Goal: Task Accomplishment & Management: Use online tool/utility

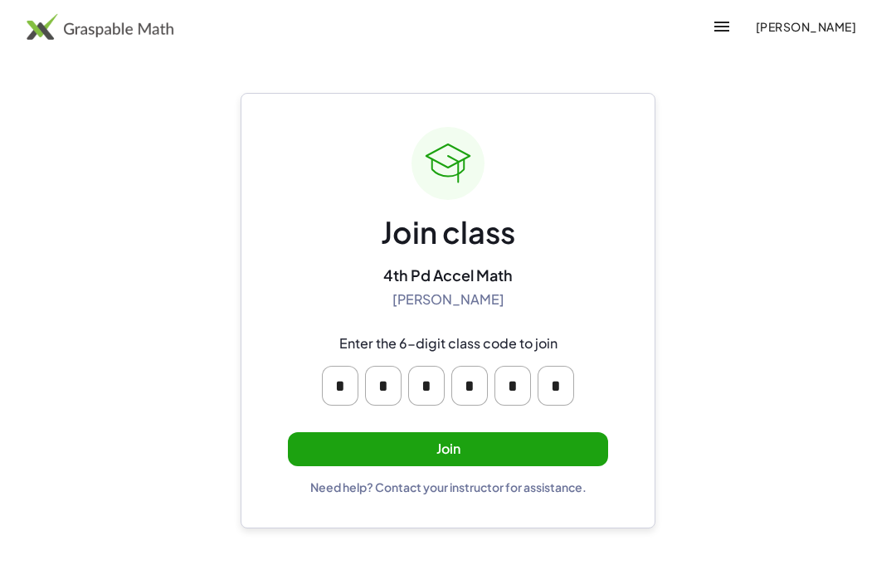
click at [528, 432] on button "Join" at bounding box center [448, 449] width 320 height 34
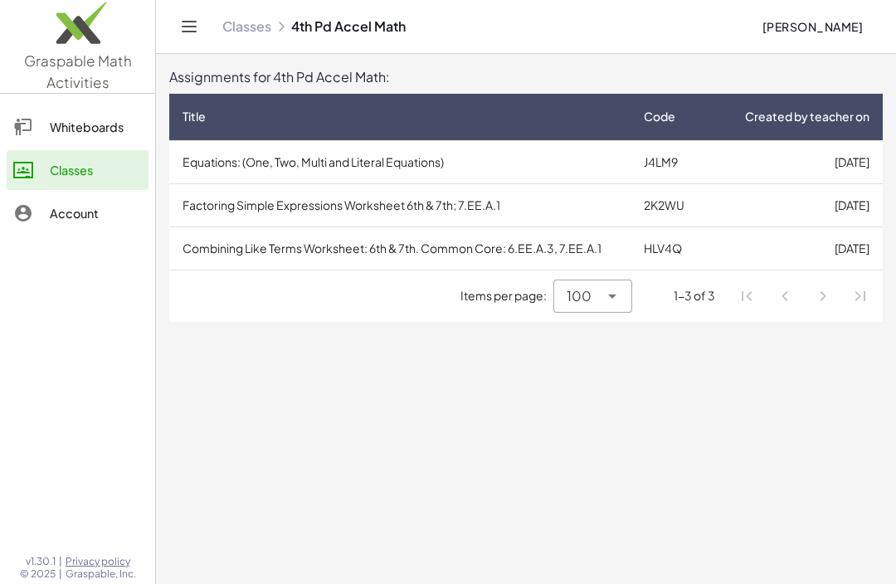
click at [70, 126] on div "Whiteboards" at bounding box center [96, 127] width 92 height 20
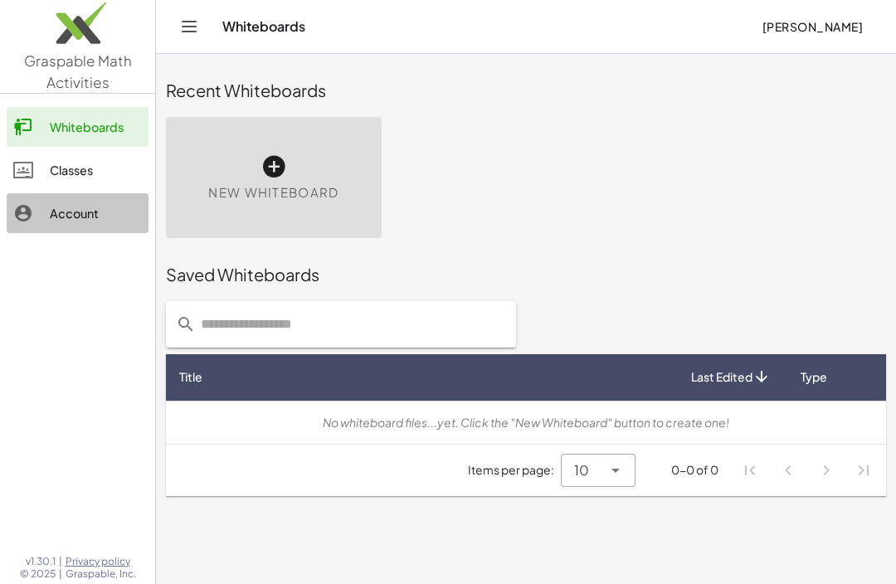
click at [58, 206] on div "Account" at bounding box center [96, 213] width 92 height 20
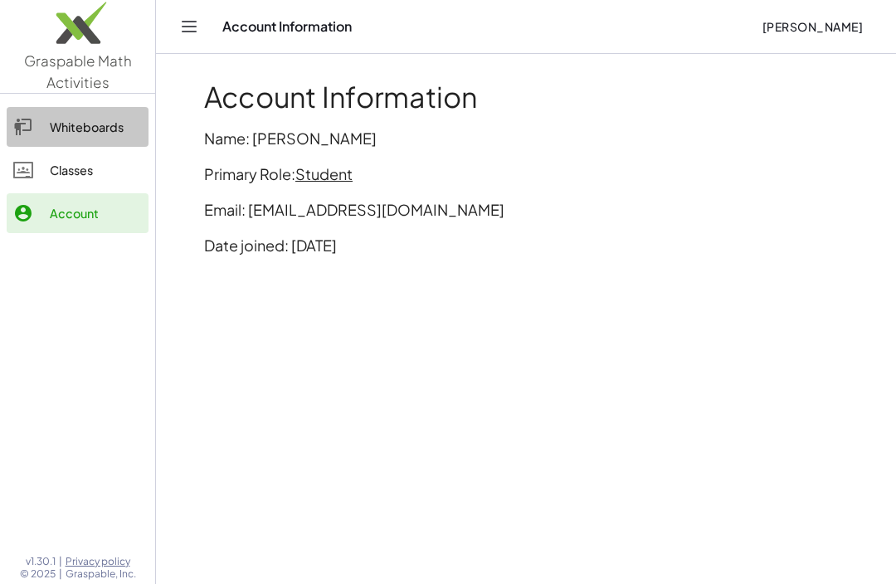
click at [69, 125] on div "Whiteboards" at bounding box center [96, 127] width 92 height 20
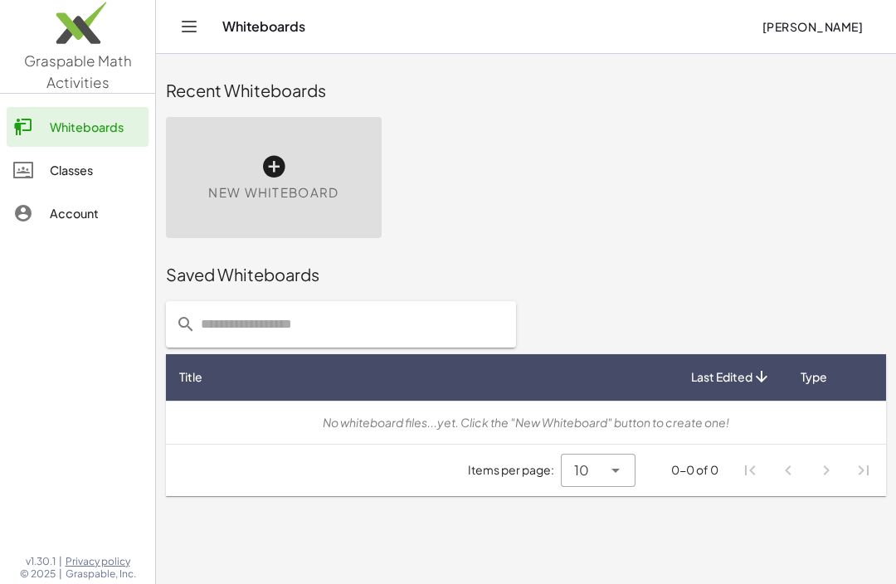
click at [74, 170] on div "Classes" at bounding box center [96, 170] width 92 height 20
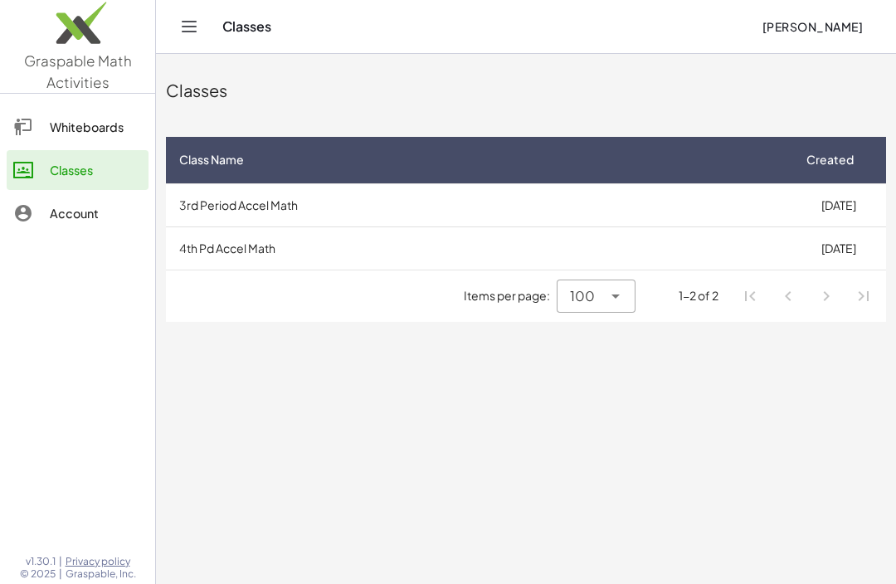
click at [622, 305] on icon at bounding box center [616, 296] width 20 height 20
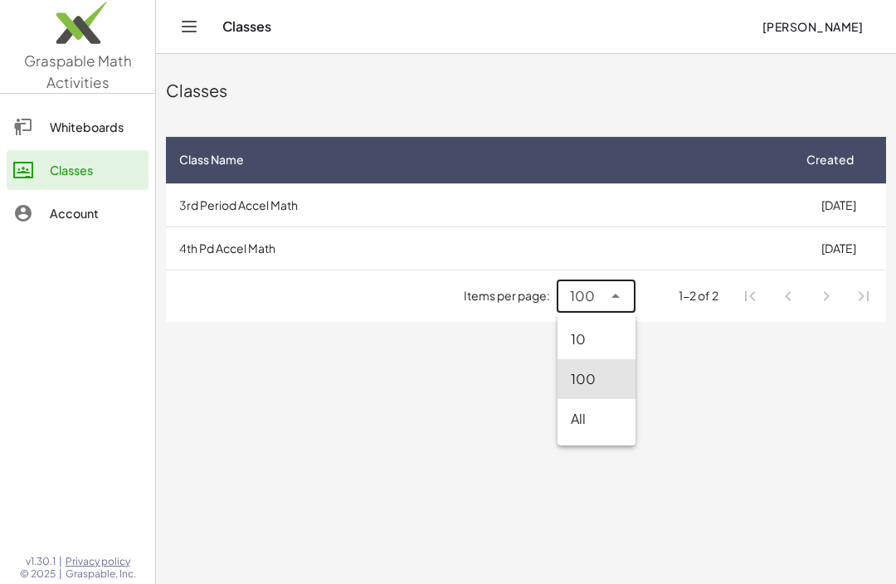
click at [811, 197] on td "[DATE]" at bounding box center [838, 204] width 95 height 43
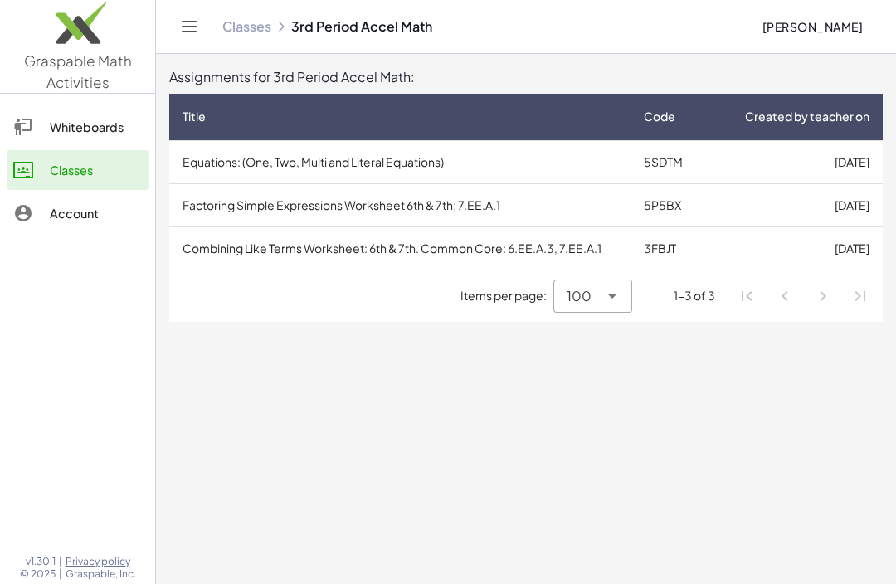
click at [29, 126] on icon at bounding box center [23, 127] width 20 height 20
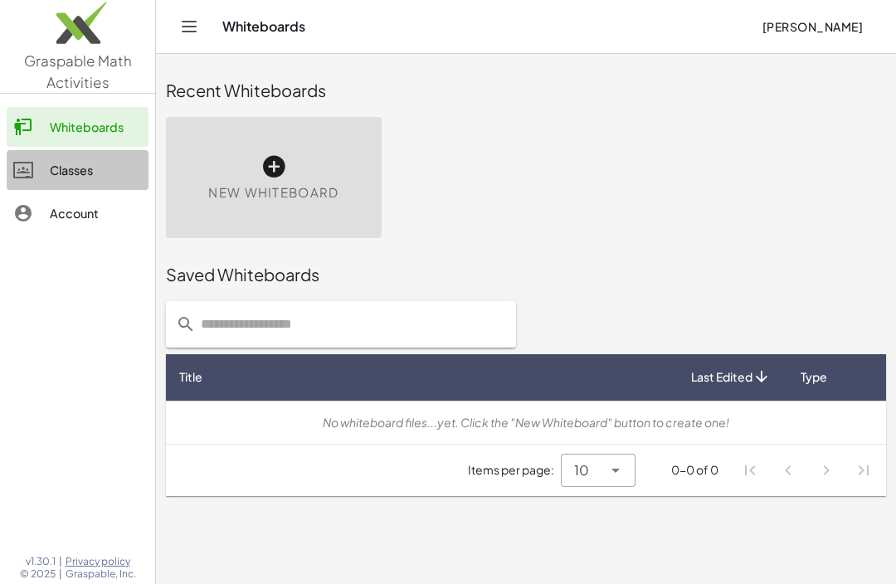
click at [29, 162] on icon at bounding box center [23, 170] width 20 height 20
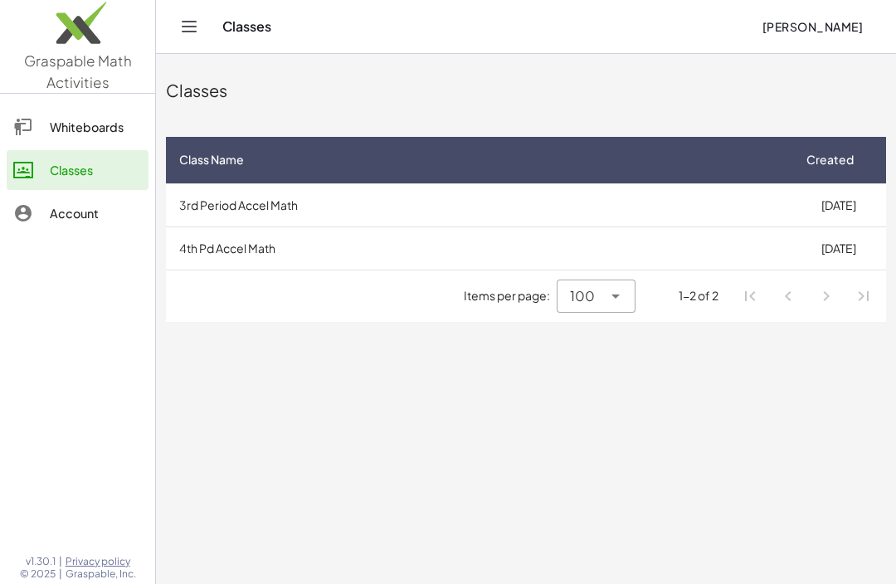
click at [771, 256] on td "4th Pd Accel Math" at bounding box center [478, 247] width 625 height 43
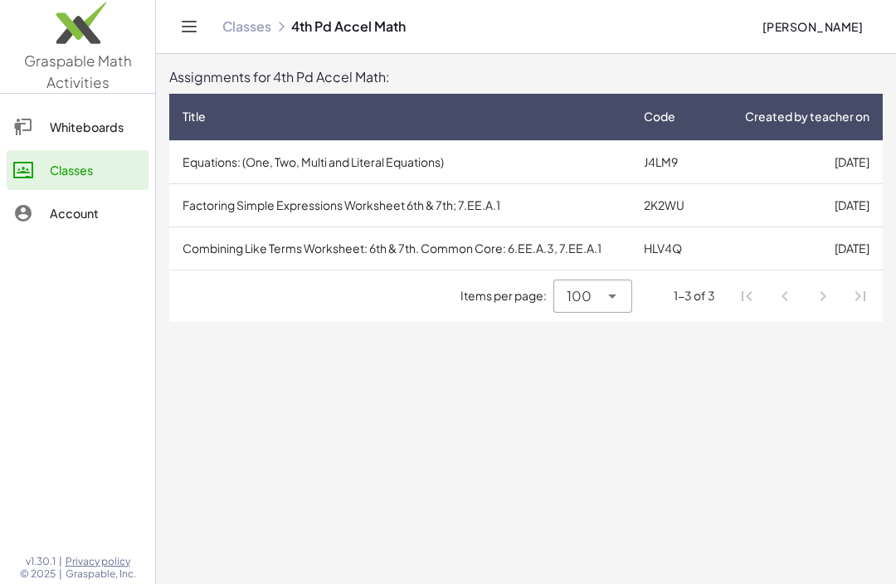
click at [806, 166] on td "[DATE]" at bounding box center [795, 161] width 174 height 43
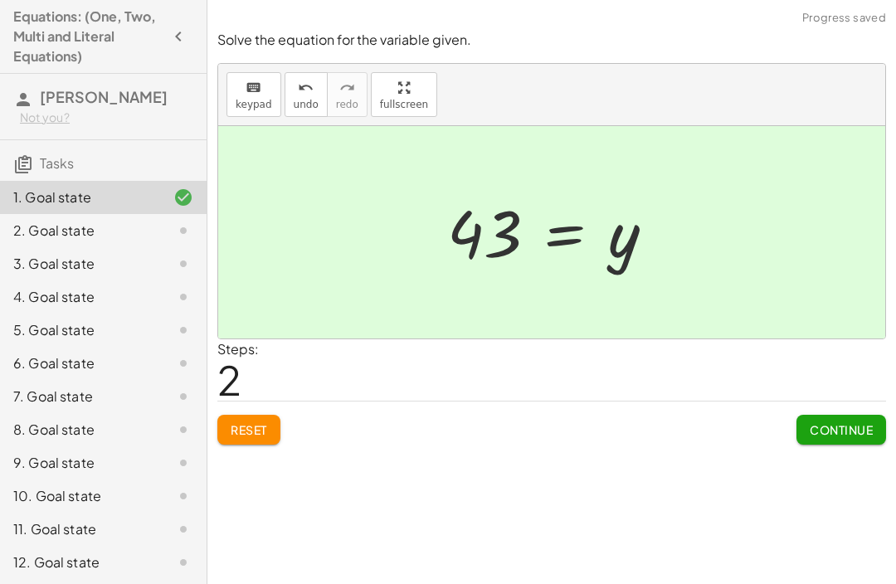
click at [820, 431] on span "Continue" at bounding box center [841, 429] width 63 height 15
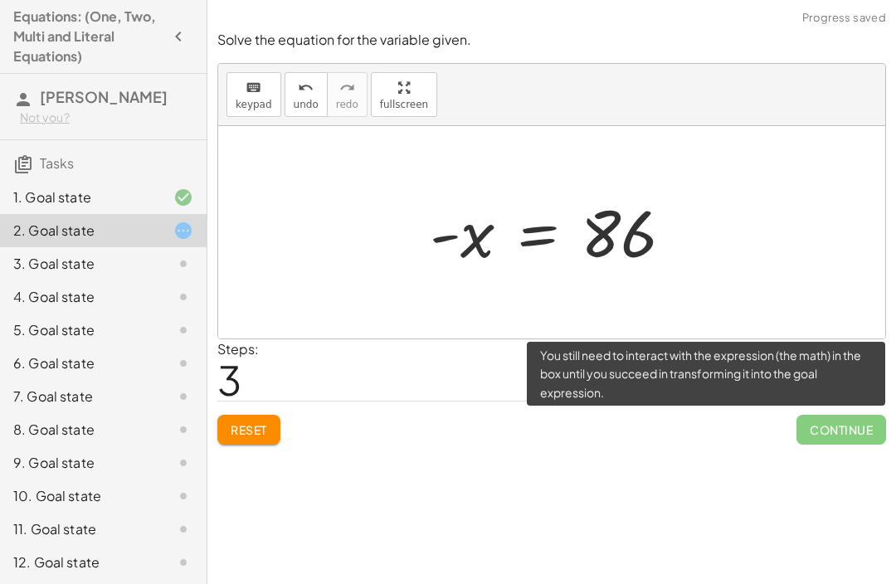
click at [827, 431] on span "Continue" at bounding box center [841, 430] width 90 height 30
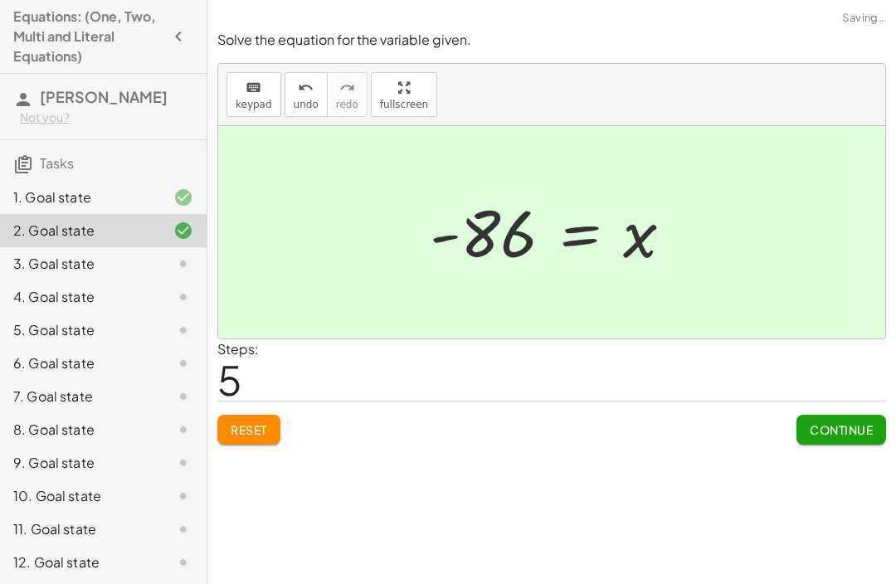
click at [844, 432] on span "Continue" at bounding box center [841, 429] width 63 height 15
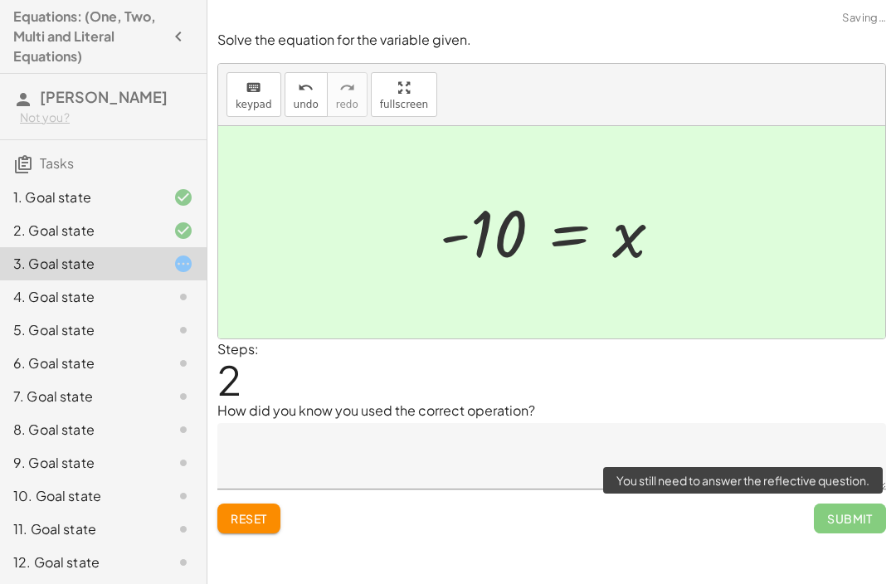
click at [854, 525] on span "Submit" at bounding box center [850, 519] width 72 height 30
click at [810, 486] on textarea at bounding box center [551, 456] width 669 height 66
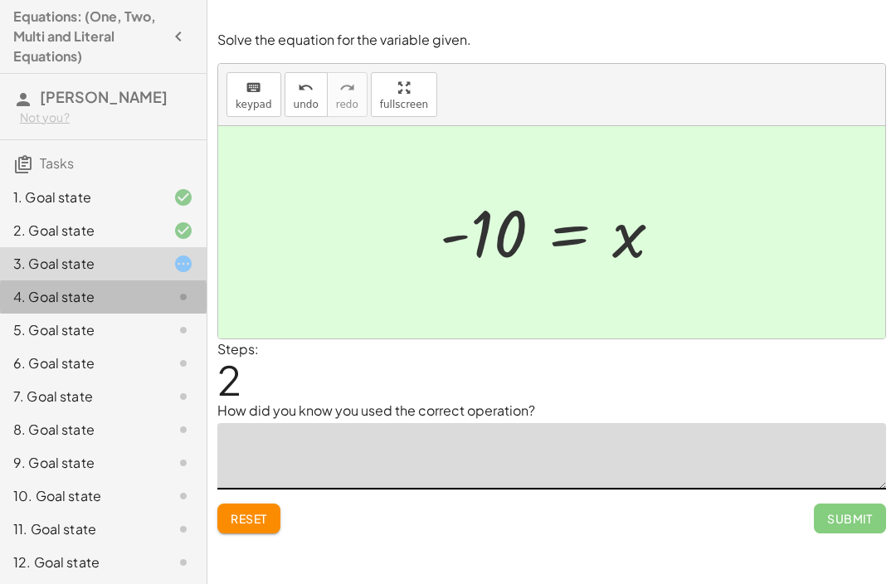
click at [148, 296] on div at bounding box center [170, 297] width 46 height 20
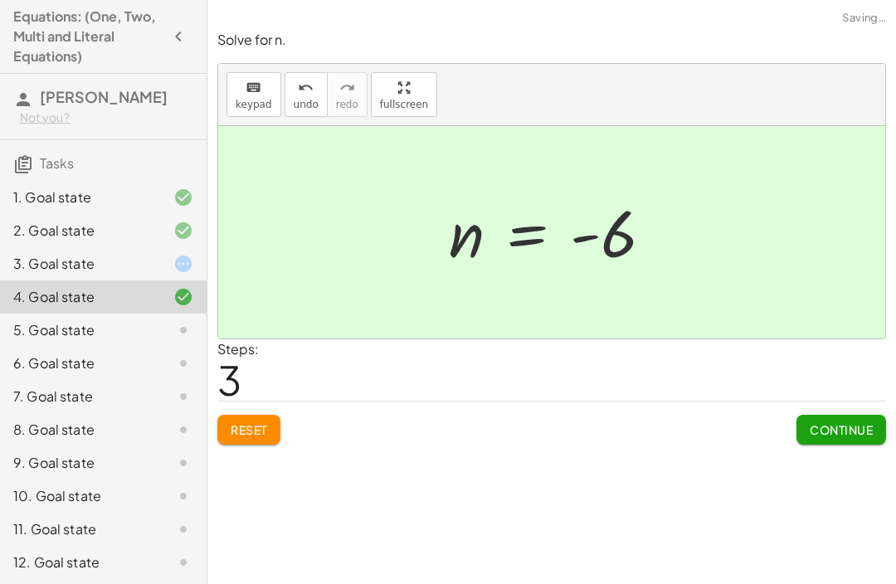
click at [855, 440] on button "Continue" at bounding box center [841, 430] width 90 height 30
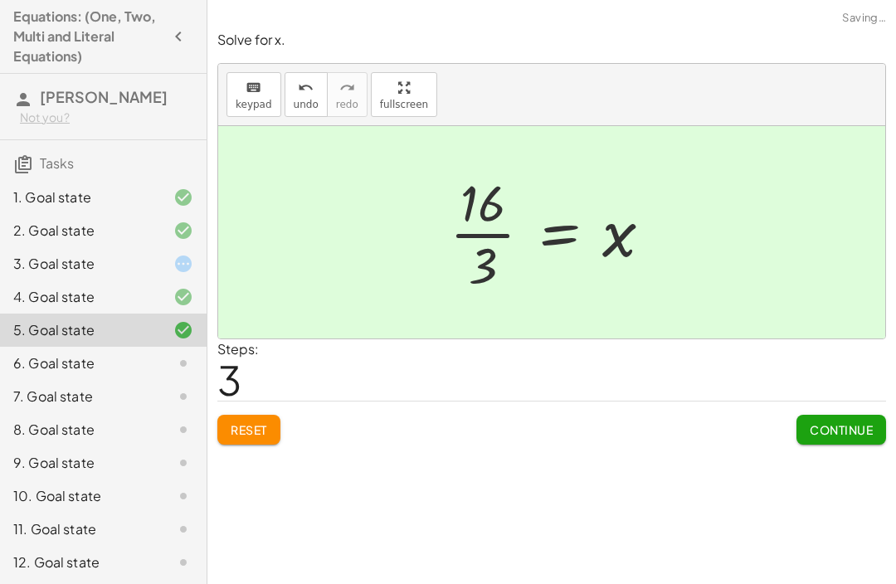
click at [817, 422] on span "Continue" at bounding box center [841, 429] width 63 height 15
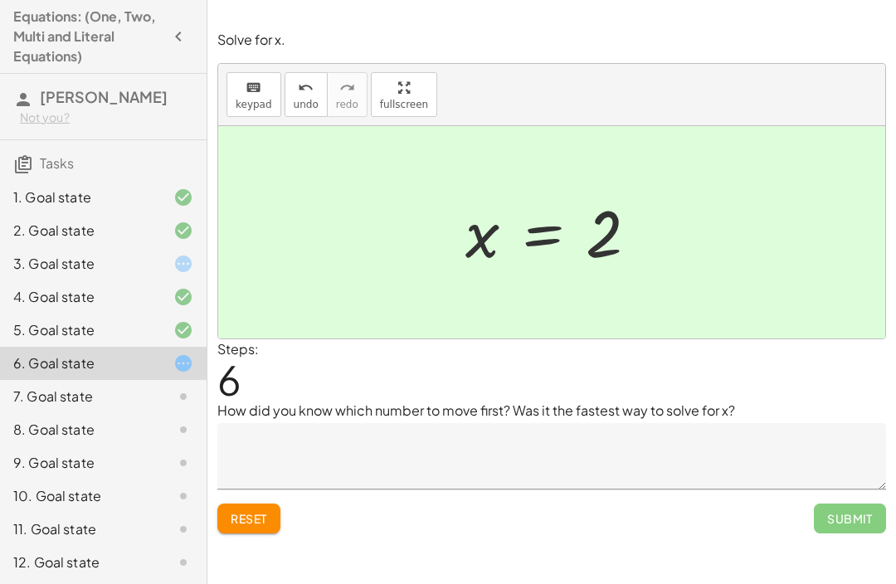
click at [17, 158] on icon at bounding box center [23, 164] width 20 height 20
click at [83, 393] on div "7. Goal state" at bounding box center [80, 397] width 134 height 20
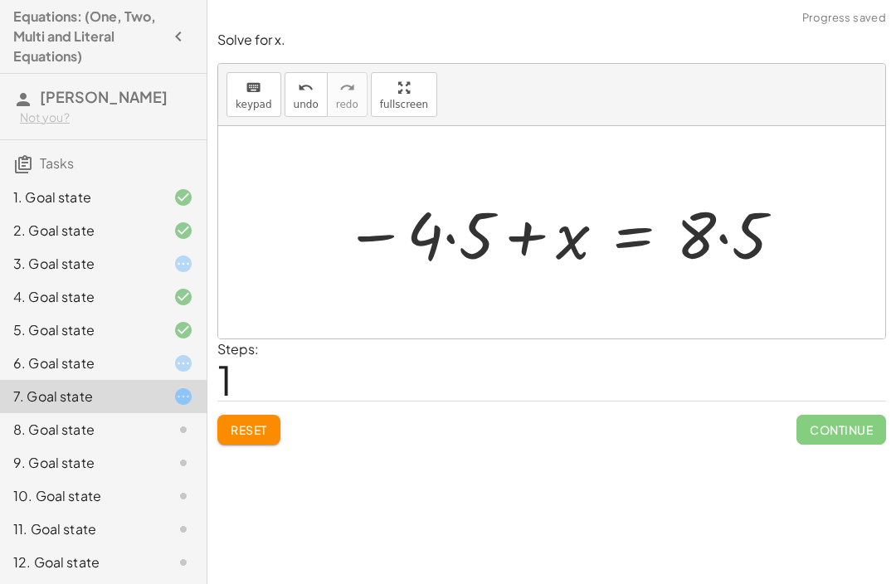
click at [270, 426] on button "Reset" at bounding box center [248, 430] width 63 height 30
click at [270, 423] on button "Reset" at bounding box center [248, 430] width 63 height 30
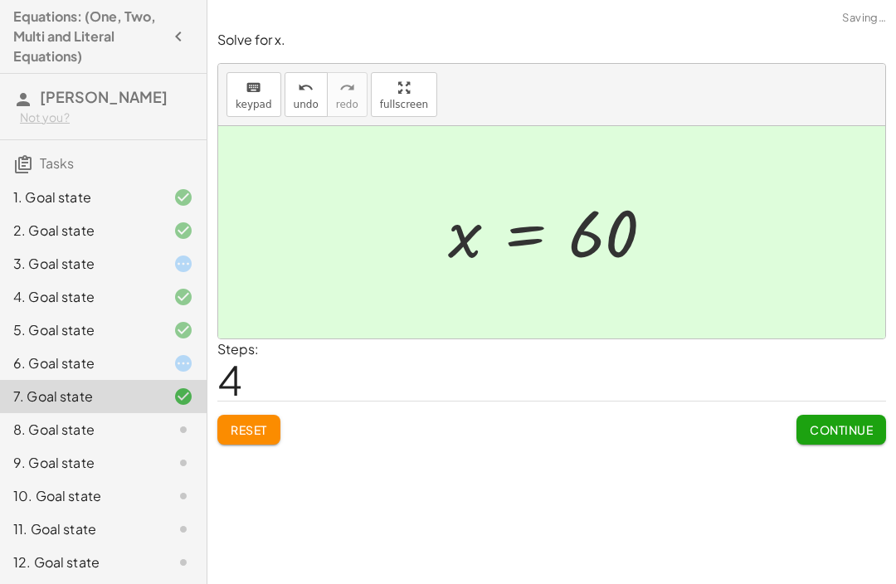
click at [853, 423] on span "Continue" at bounding box center [841, 429] width 63 height 15
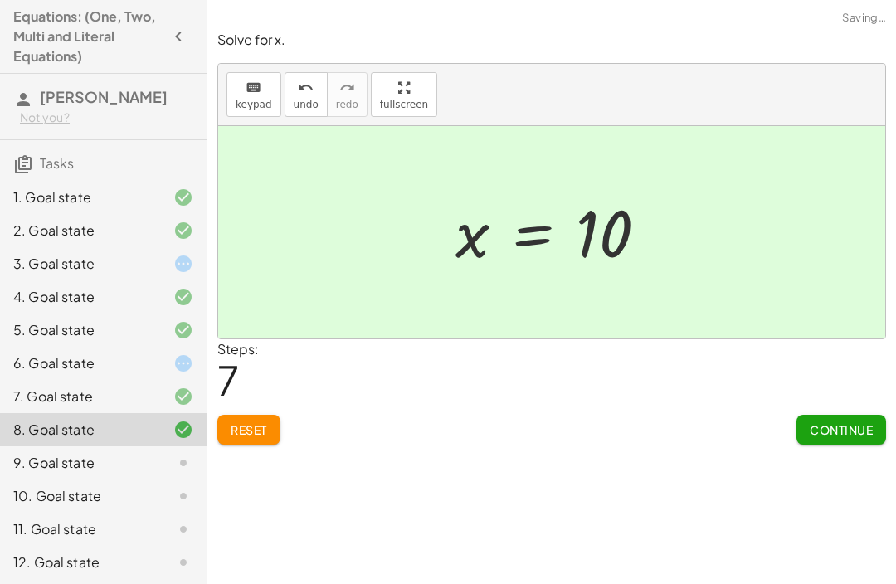
click at [827, 437] on button "Continue" at bounding box center [841, 430] width 90 height 30
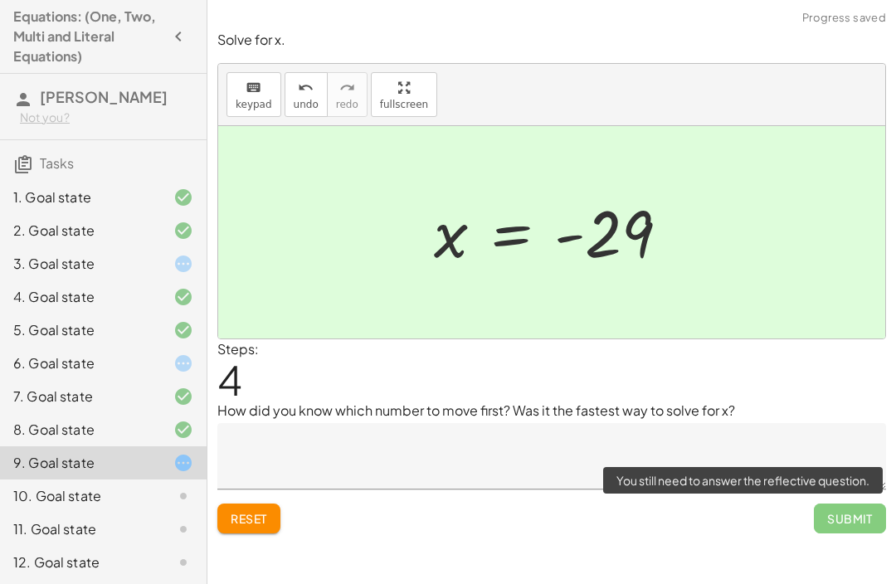
click at [844, 529] on span "Submit" at bounding box center [850, 519] width 72 height 30
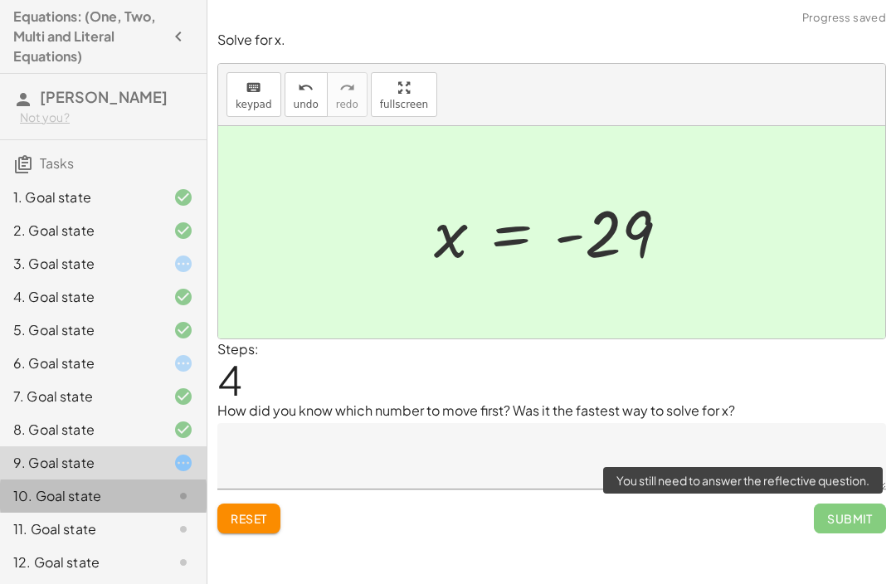
click at [66, 493] on div "10. Goal state" at bounding box center [80, 496] width 134 height 20
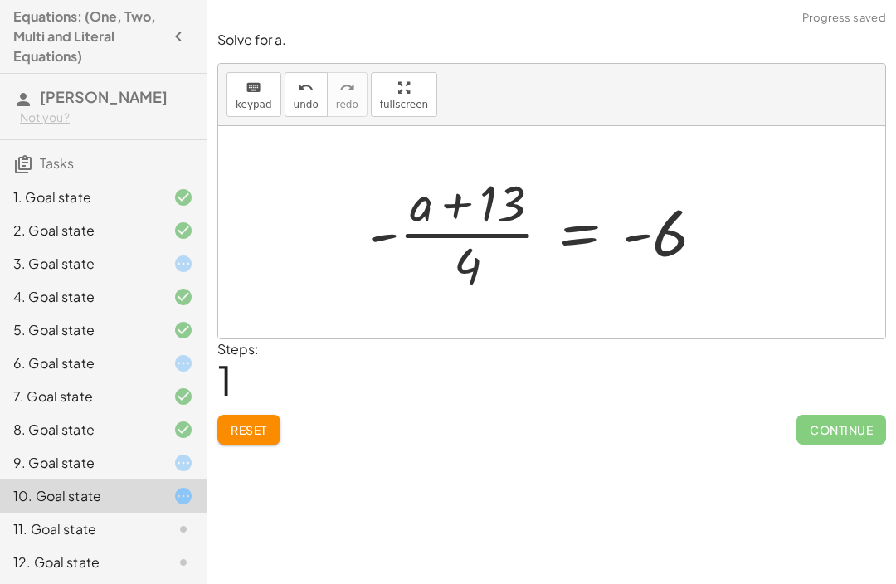
click at [280, 422] on button "Reset" at bounding box center [248, 430] width 63 height 30
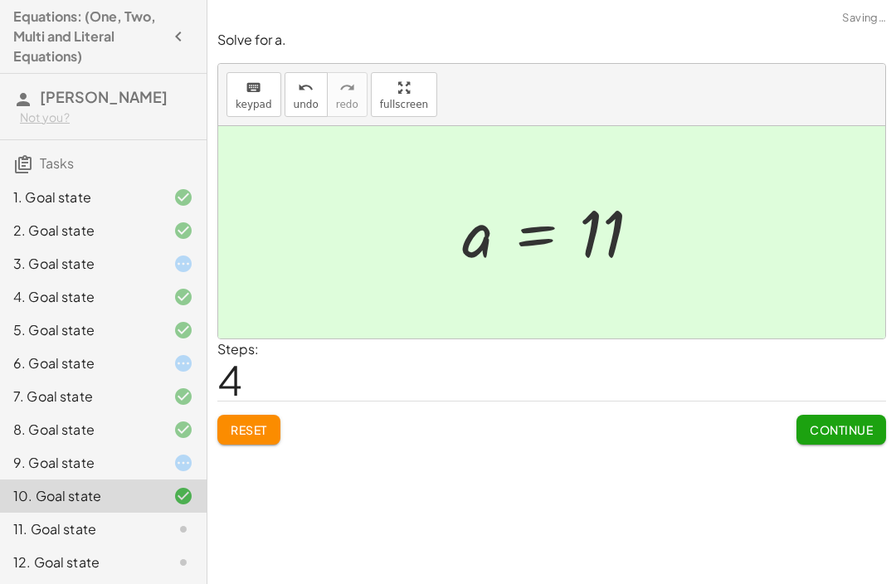
click at [840, 439] on button "Continue" at bounding box center [841, 430] width 90 height 30
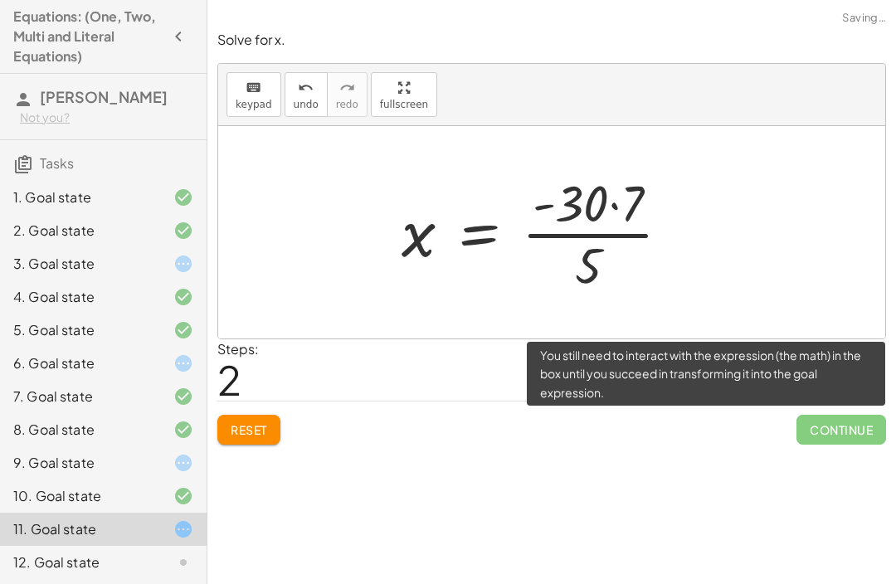
click at [852, 426] on span "Continue" at bounding box center [841, 430] width 90 height 30
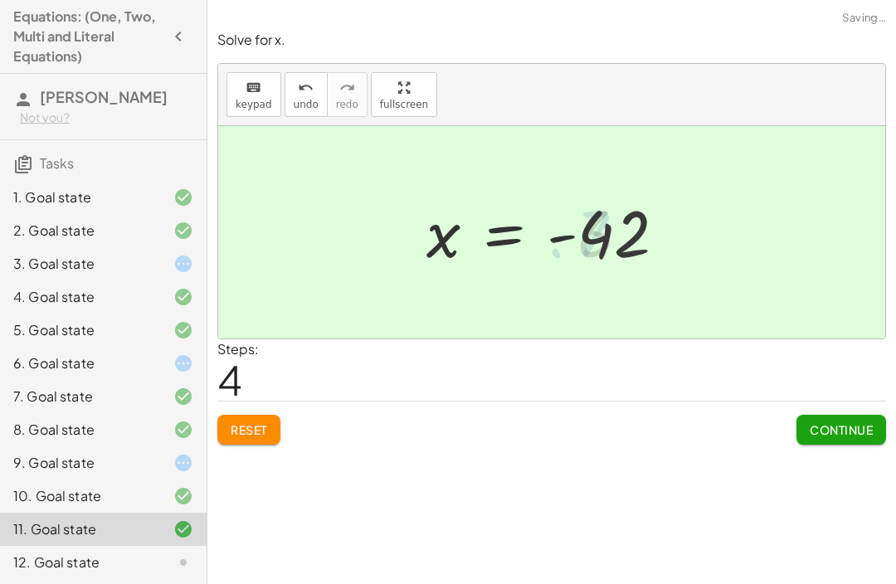
click at [815, 442] on button "Continue" at bounding box center [841, 430] width 90 height 30
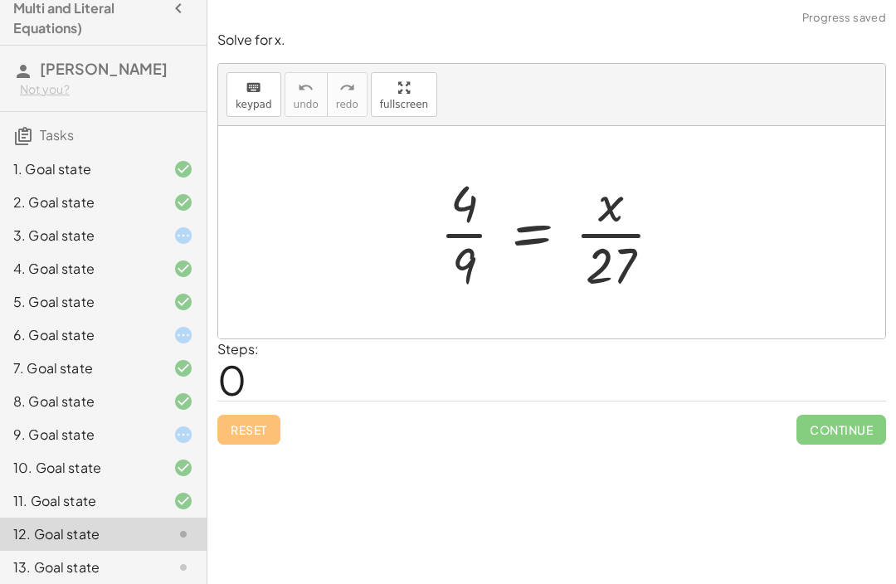
scroll to position [32, 0]
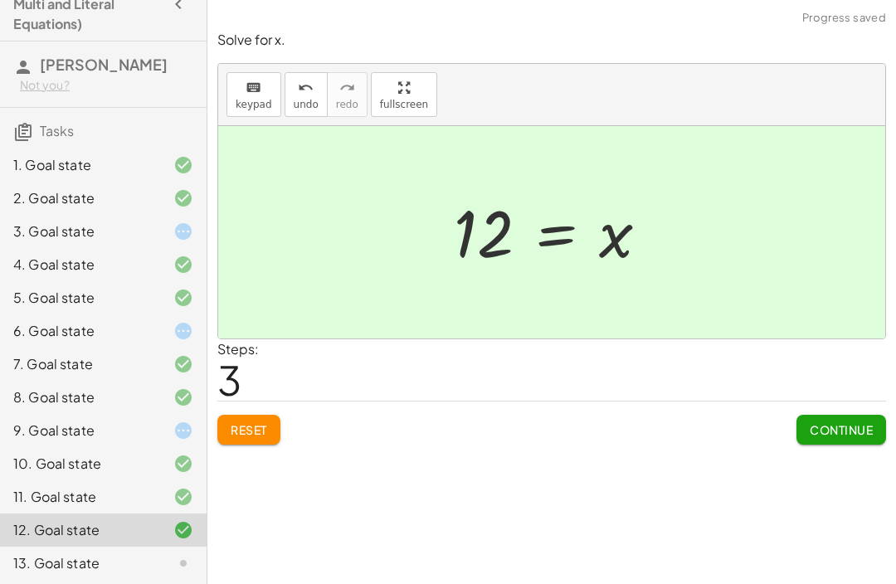
click at [854, 415] on button "Continue" at bounding box center [841, 430] width 90 height 30
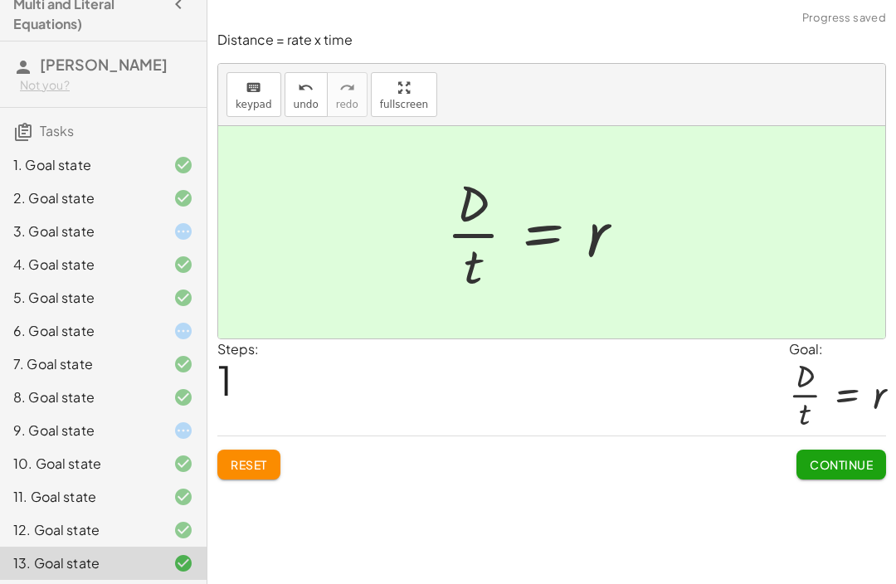
click at [851, 460] on span "Continue" at bounding box center [841, 464] width 63 height 15
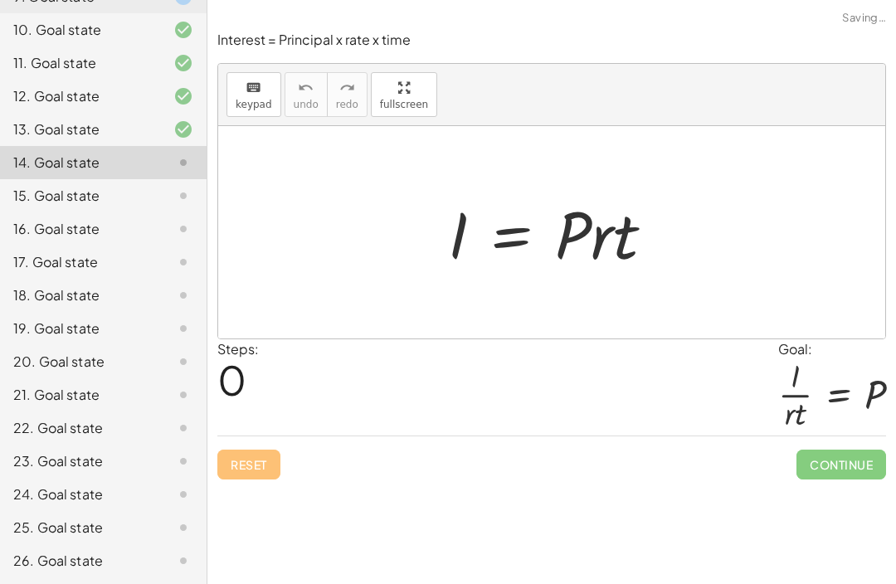
scroll to position [465, 0]
click at [54, 346] on div "18. Goal state" at bounding box center [103, 362] width 207 height 33
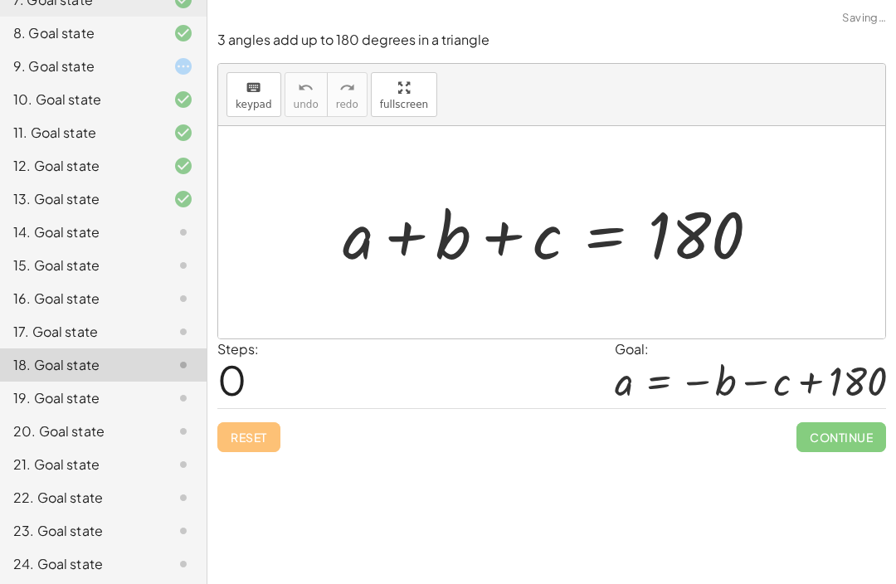
scroll to position [392, 0]
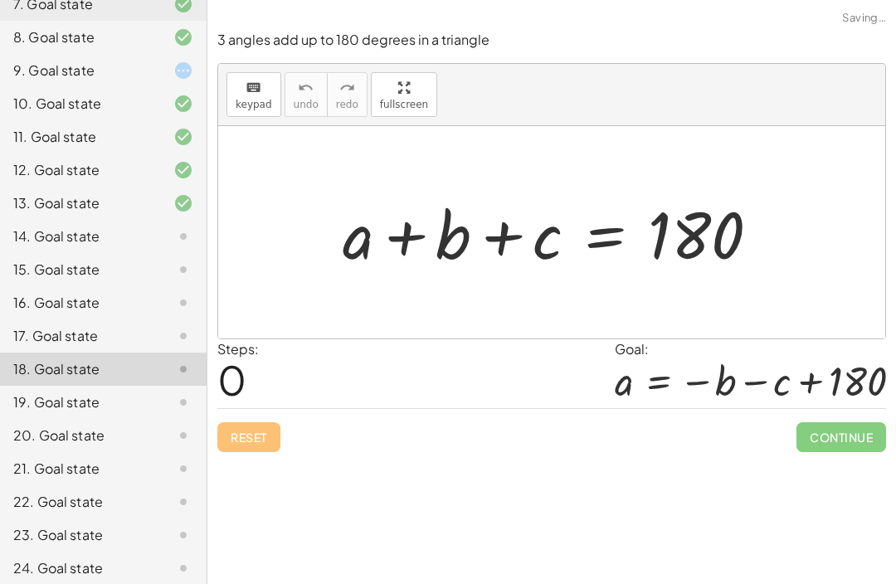
click at [42, 238] on div "14. Goal state" at bounding box center [80, 236] width 134 height 20
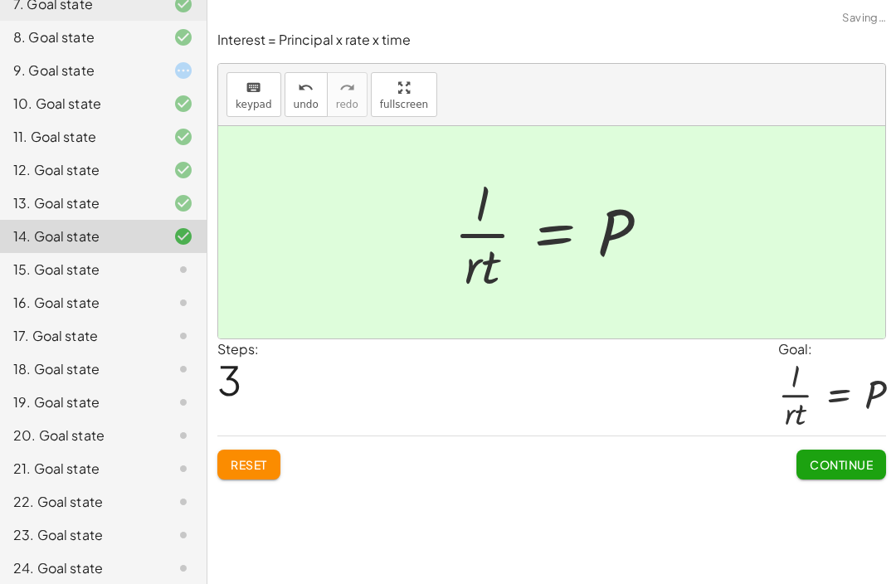
click at [830, 462] on span "Continue" at bounding box center [841, 464] width 63 height 15
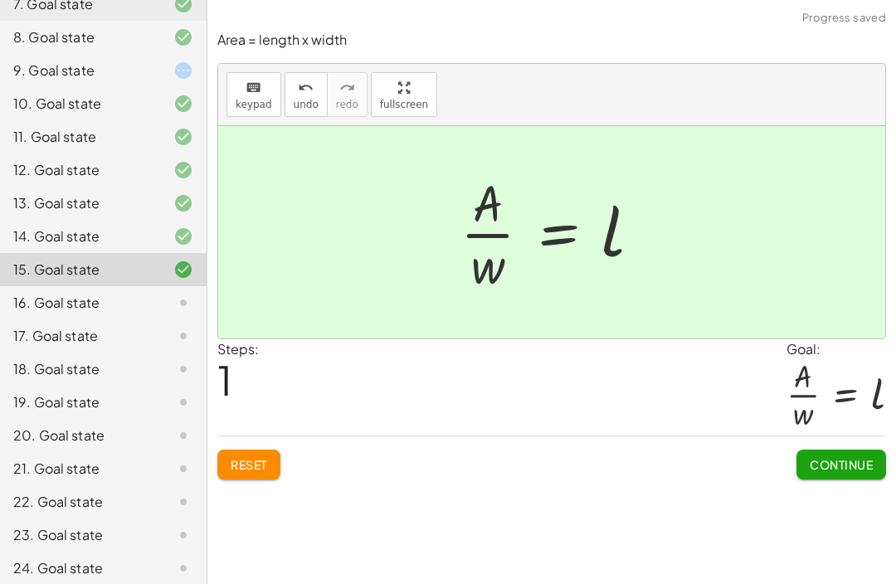
click at [825, 468] on span "Continue" at bounding box center [841, 464] width 63 height 15
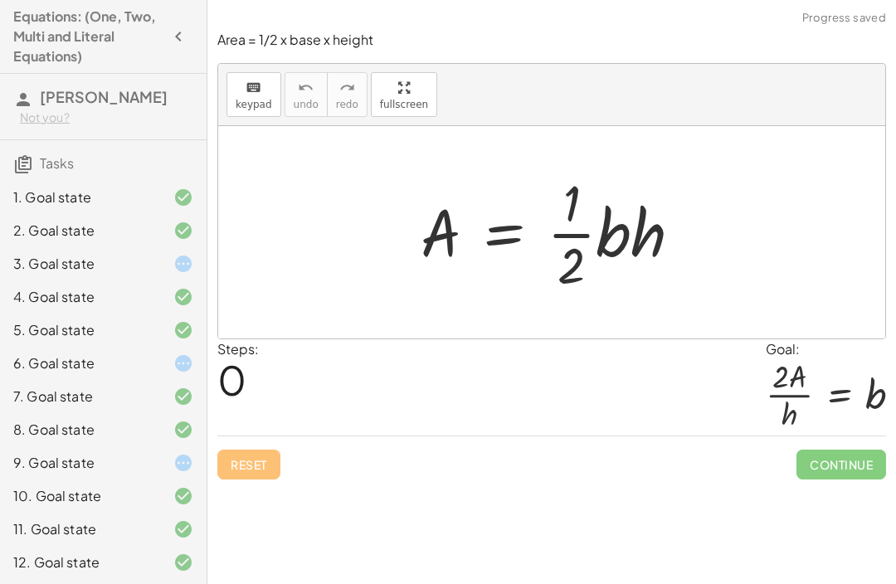
scroll to position [0, 0]
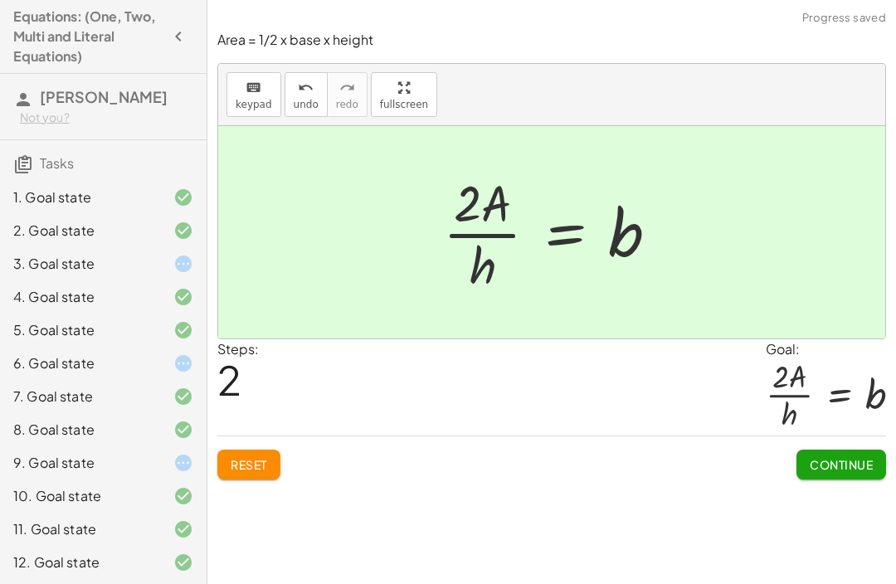
click at [845, 470] on span "Continue" at bounding box center [841, 464] width 63 height 15
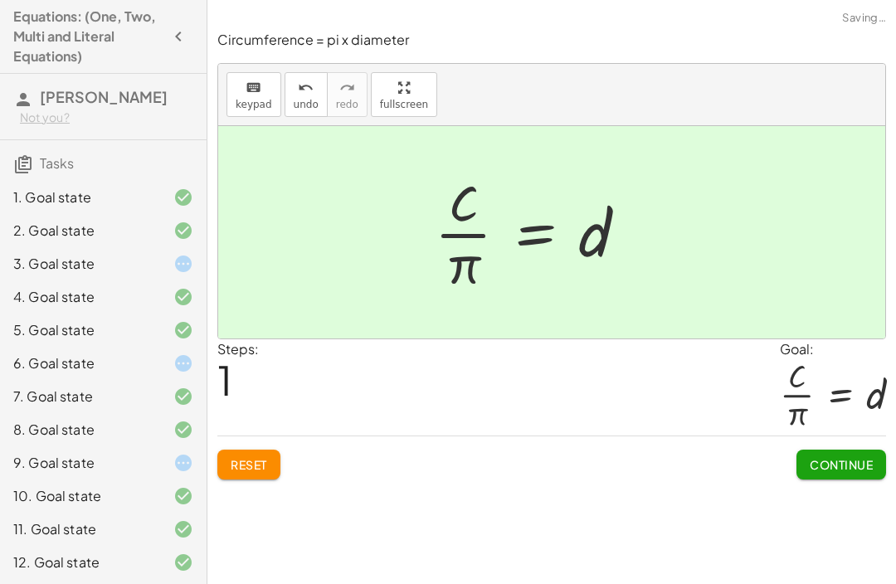
click at [838, 475] on button "Continue" at bounding box center [841, 465] width 90 height 30
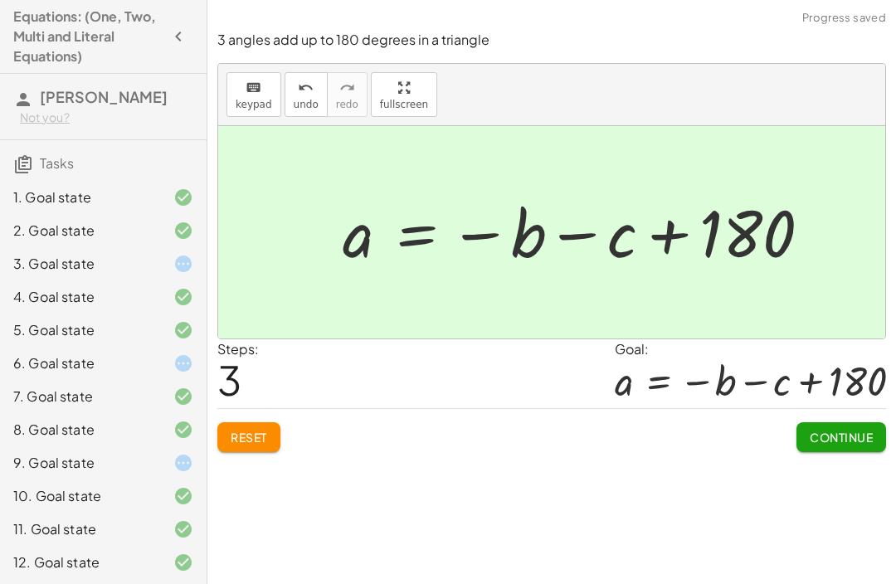
click at [832, 442] on span "Continue" at bounding box center [841, 437] width 63 height 15
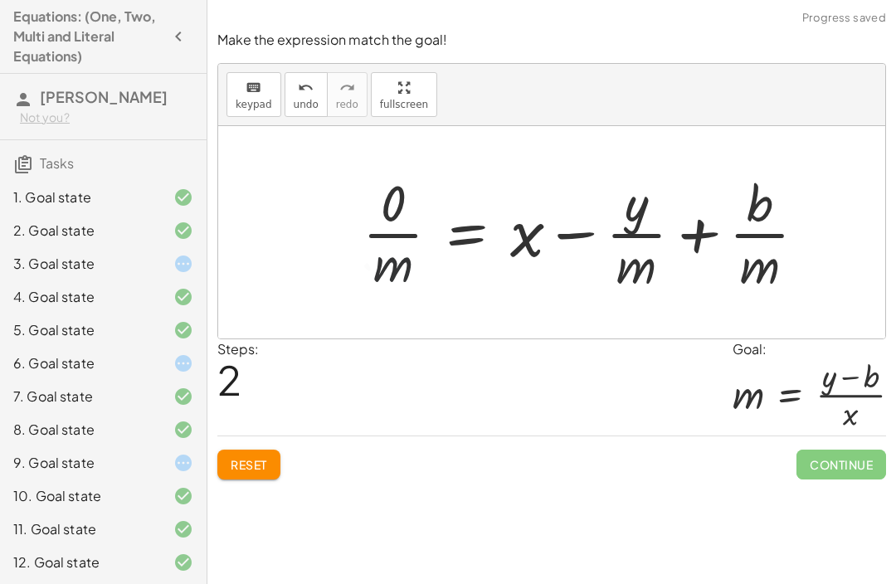
click at [266, 460] on span "Reset" at bounding box center [249, 464] width 37 height 15
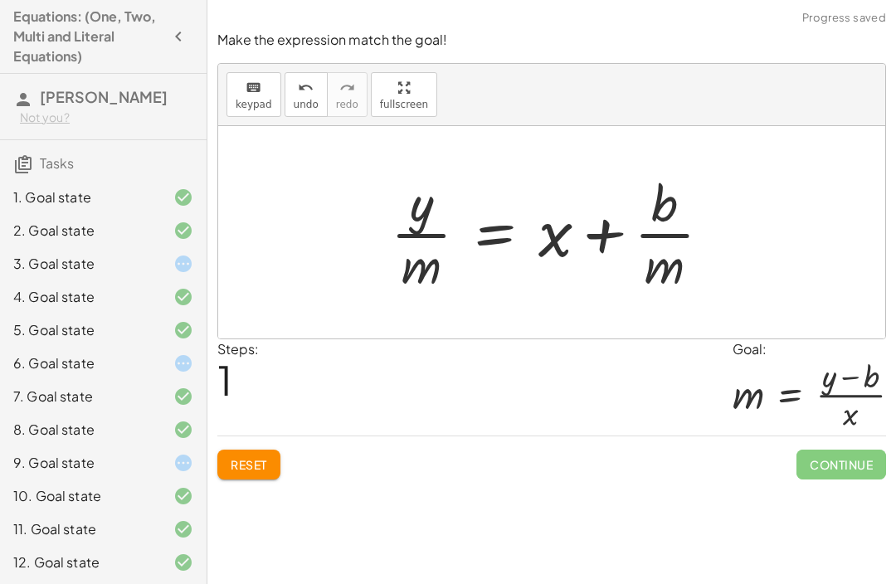
click at [280, 460] on button "Reset" at bounding box center [248, 465] width 63 height 30
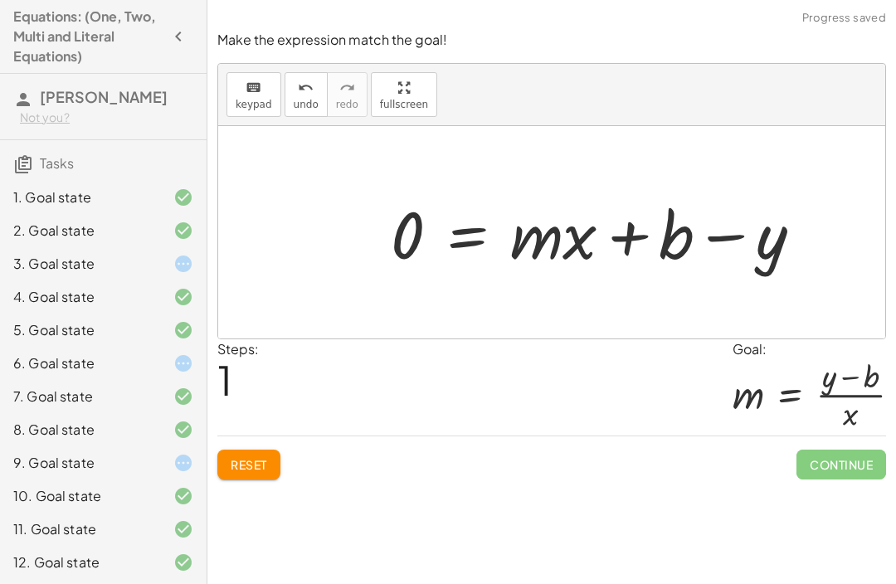
click at [271, 465] on button "Reset" at bounding box center [248, 465] width 63 height 30
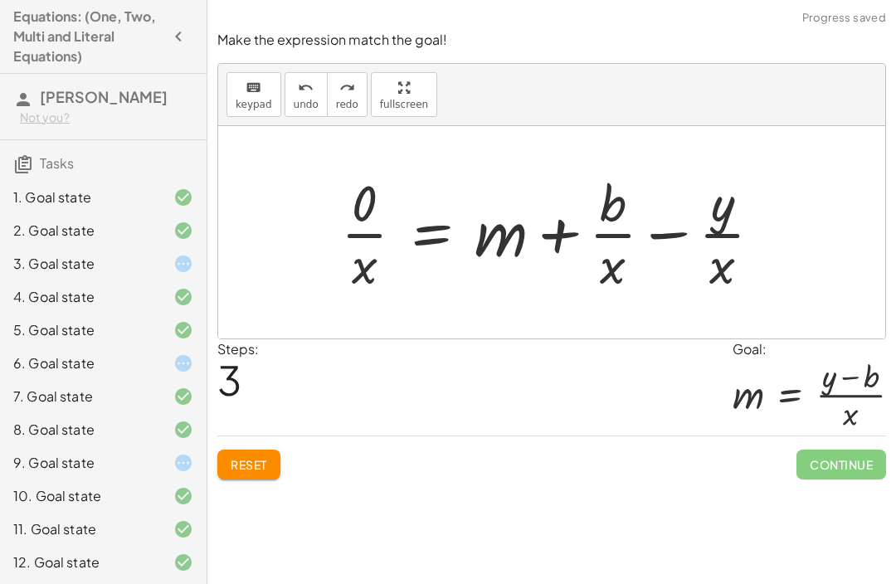
click at [321, 65] on div "keyboard keypad undo [PERSON_NAME] redo fullscreen" at bounding box center [551, 95] width 667 height 62
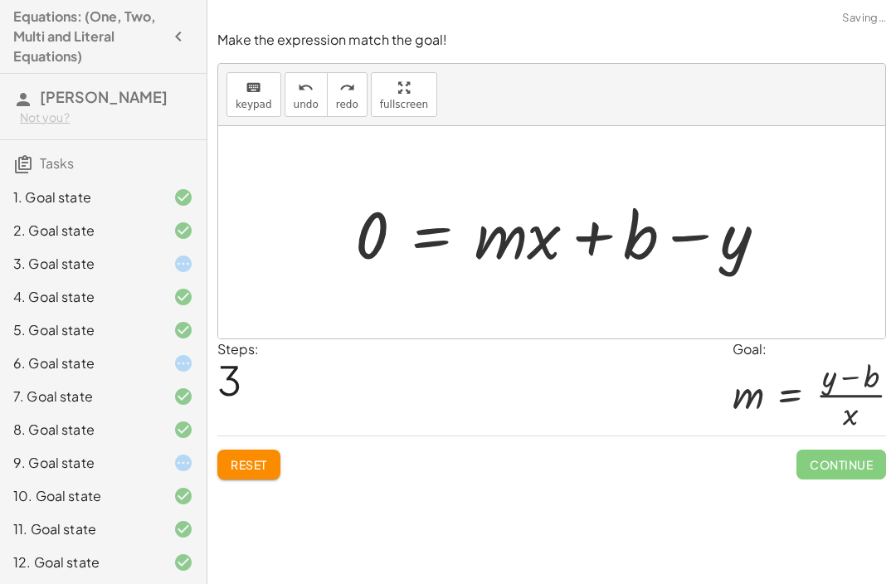
click at [546, 389] on div "Steps: 3 Goal: m = · ( + y − b ) · x" at bounding box center [551, 387] width 669 height 97
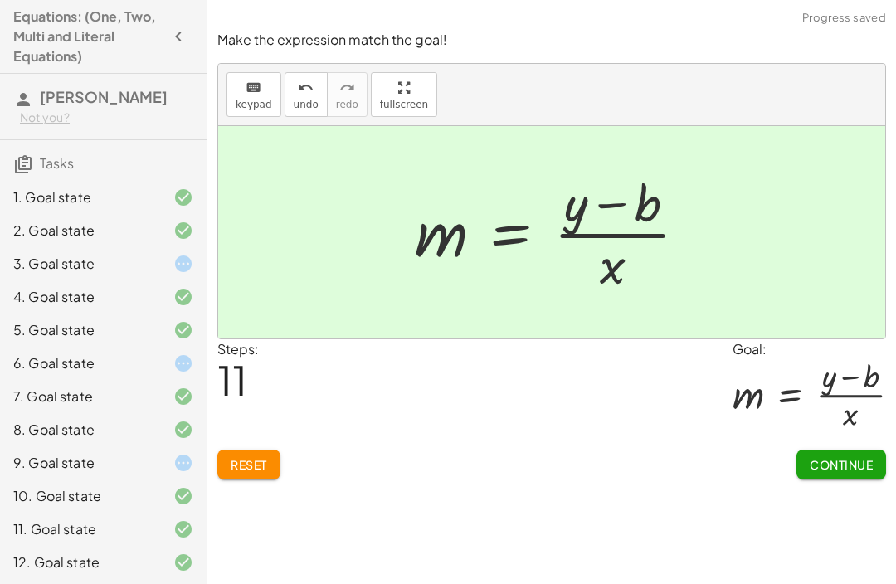
click at [826, 470] on span "Continue" at bounding box center [841, 464] width 63 height 15
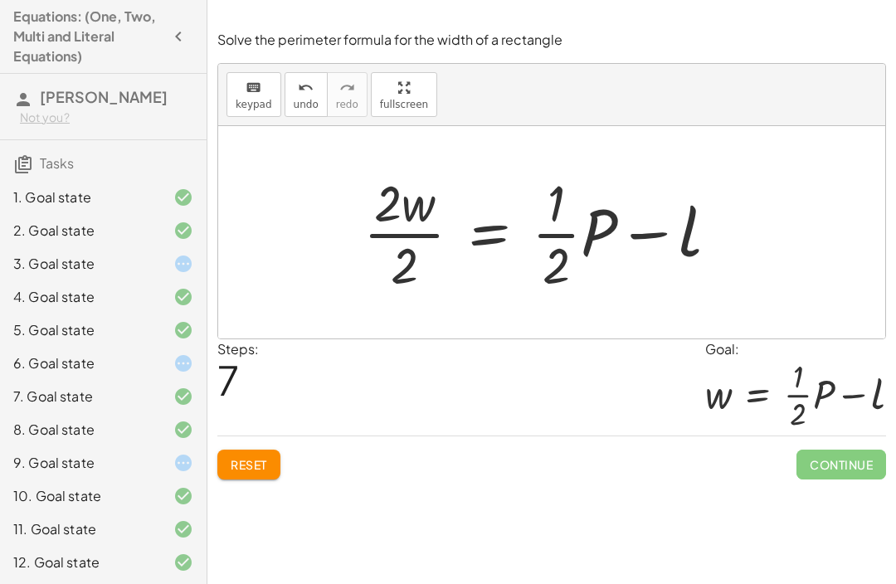
click at [858, 448] on div "Continue" at bounding box center [841, 457] width 90 height 43
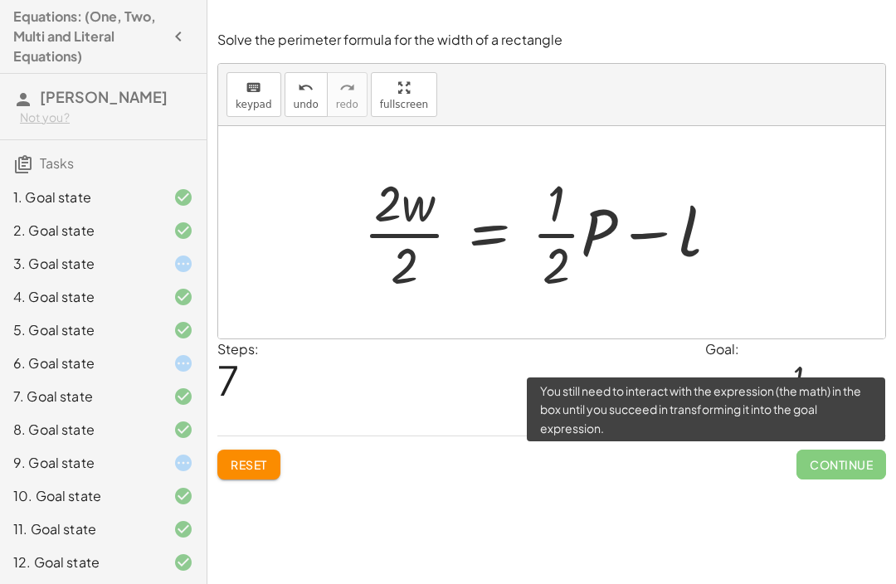
click at [863, 456] on span "Continue" at bounding box center [841, 465] width 90 height 30
click at [769, 509] on div "Solve the equation for the variable given. keyboard keypad undo undo redo redo …" at bounding box center [551, 292] width 689 height 584
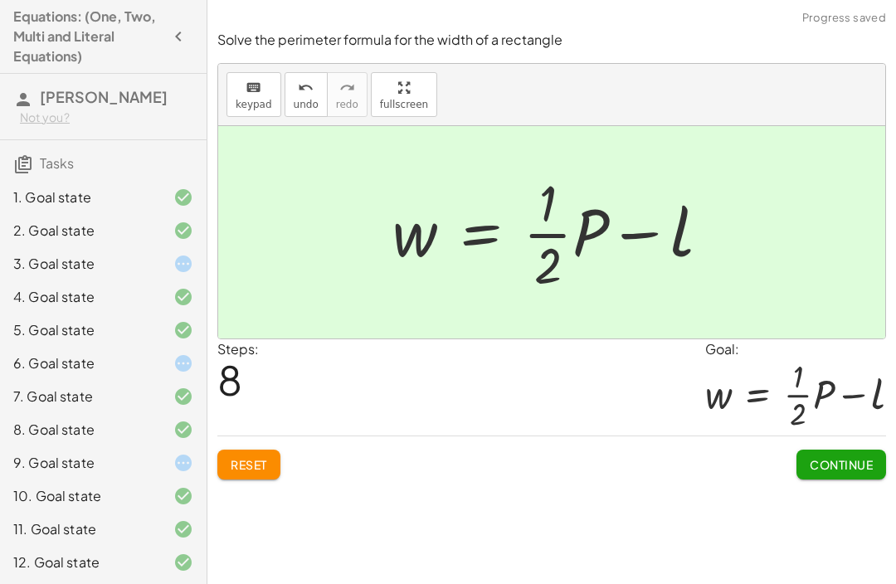
click at [849, 462] on span "Continue" at bounding box center [841, 464] width 63 height 15
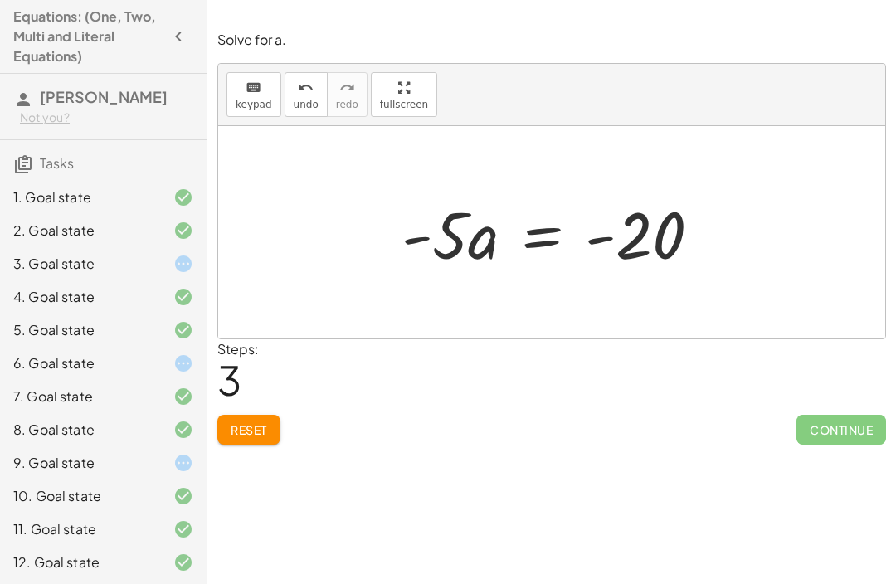
click at [883, 212] on div at bounding box center [551, 232] width 667 height 212
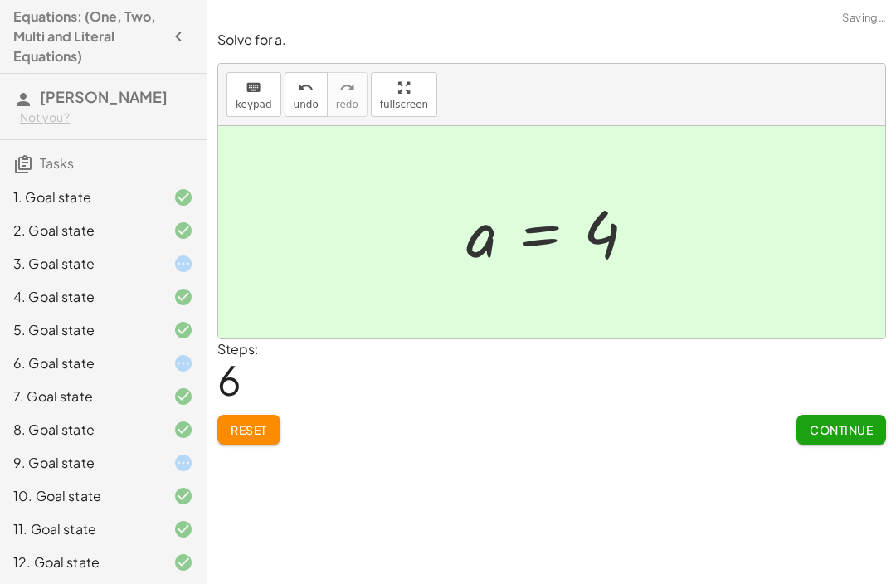
scroll to position [1, 0]
click at [846, 404] on div "Continue" at bounding box center [841, 423] width 90 height 43
click at [830, 426] on span "Continue" at bounding box center [841, 429] width 63 height 15
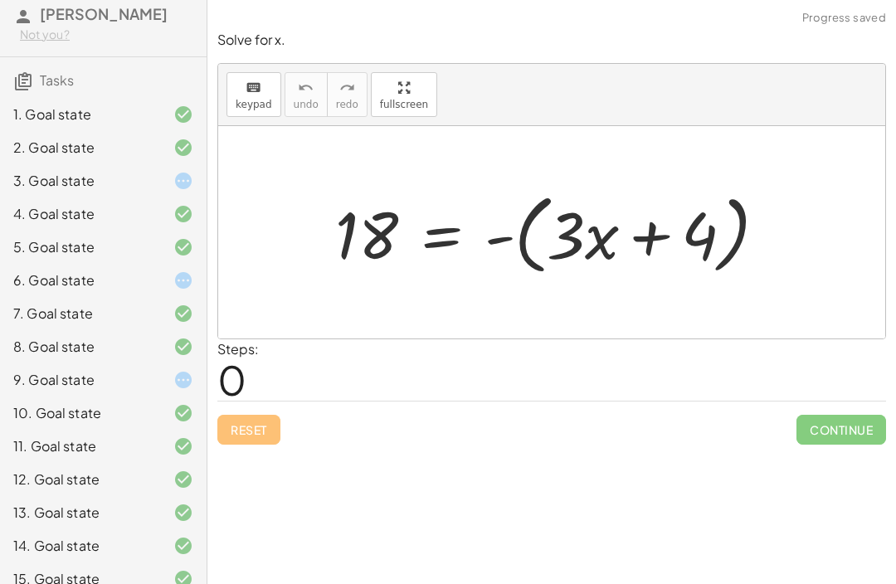
scroll to position [82, 0]
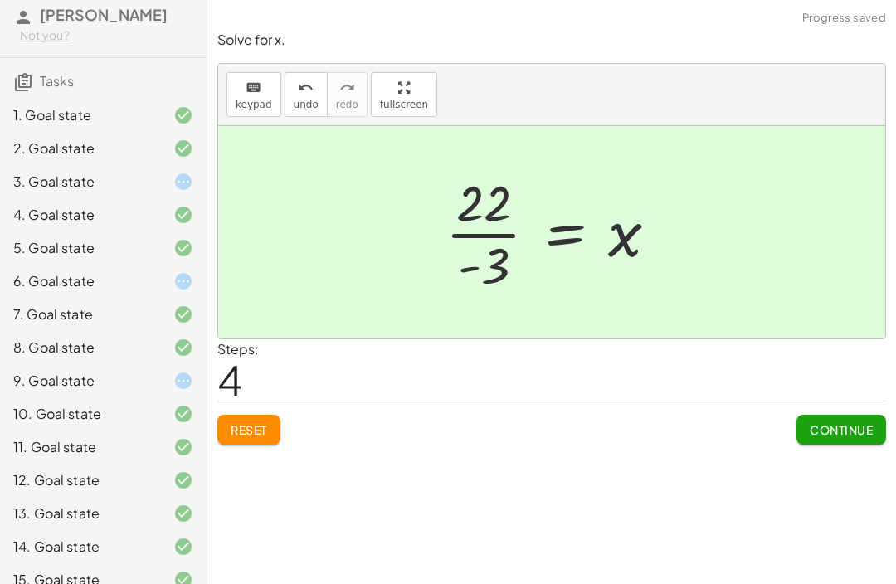
click at [833, 406] on div "Continue" at bounding box center [841, 423] width 90 height 43
click at [830, 422] on span "Continue" at bounding box center [841, 429] width 63 height 15
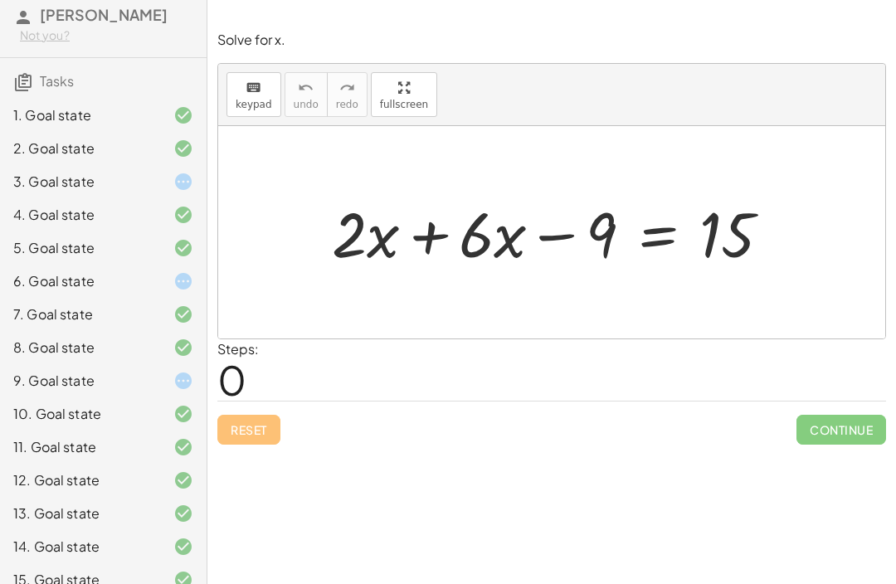
click at [824, 19] on div at bounding box center [551, 10] width 689 height 21
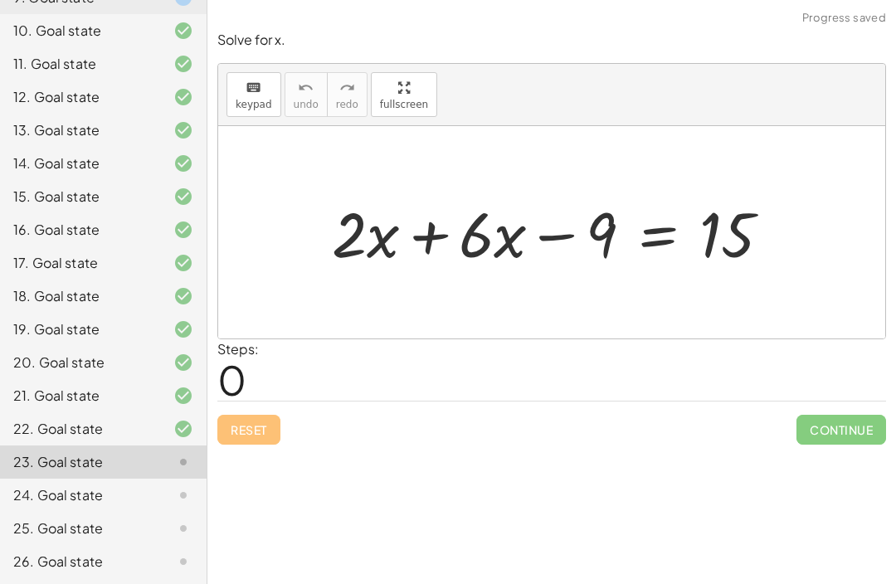
scroll to position [55, 0]
